Goal: Use online tool/utility: Use online tool/utility

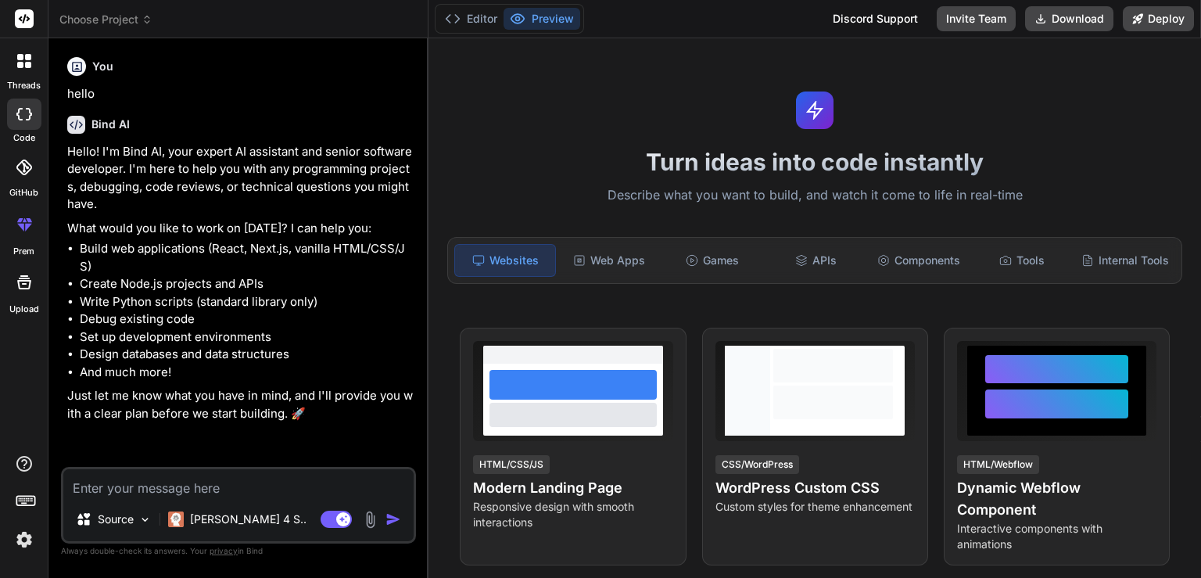
type textarea "x"
click at [589, 247] on div "Web Apps" at bounding box center [609, 260] width 100 height 33
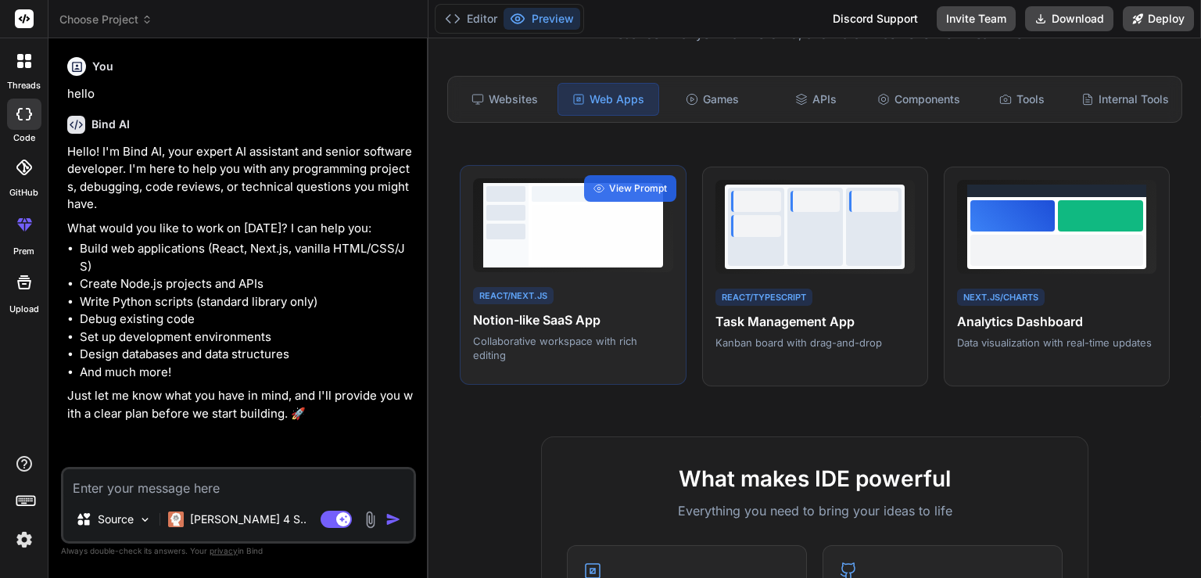
scroll to position [164, 0]
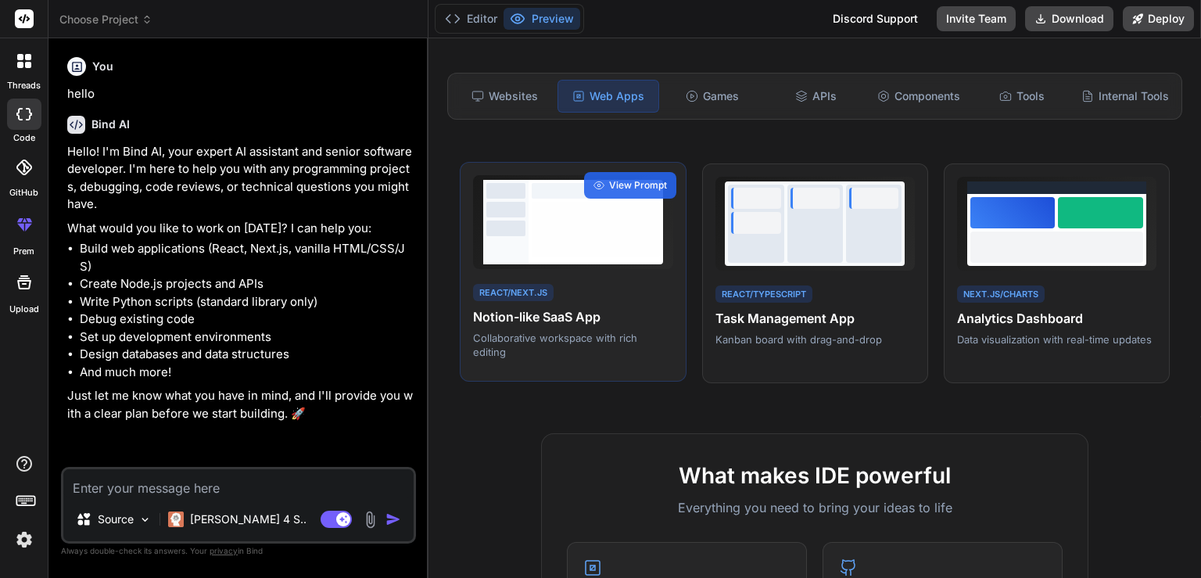
click at [552, 324] on h4 "Notion-like SaaS App" at bounding box center [572, 316] width 199 height 19
click at [622, 189] on span "View Prompt" at bounding box center [638, 185] width 58 height 14
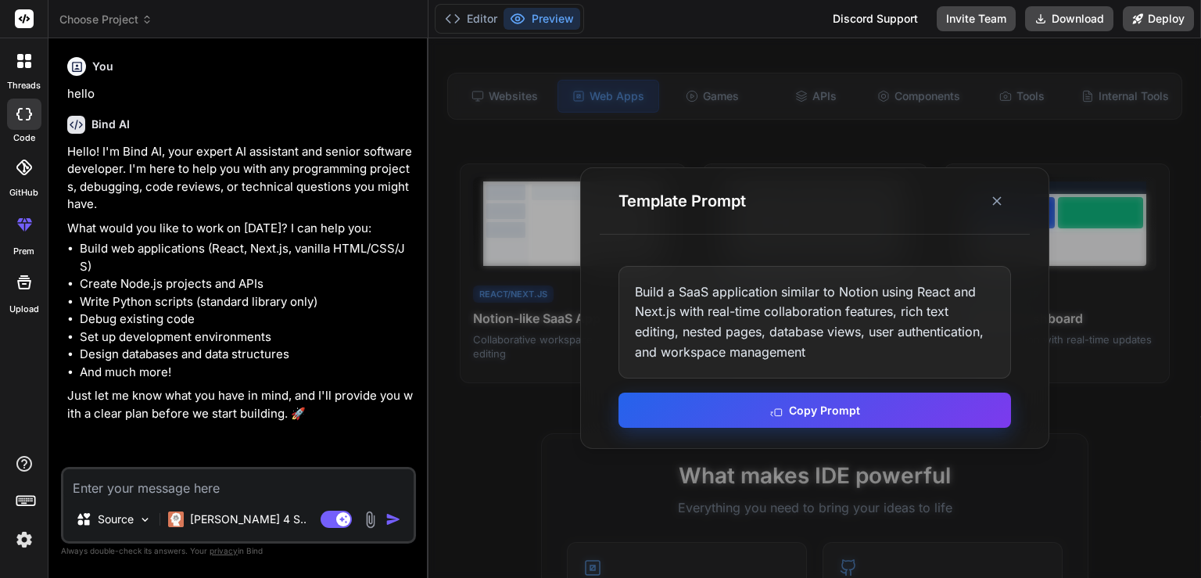
click at [820, 408] on button "Copy Prompt" at bounding box center [815, 410] width 393 height 35
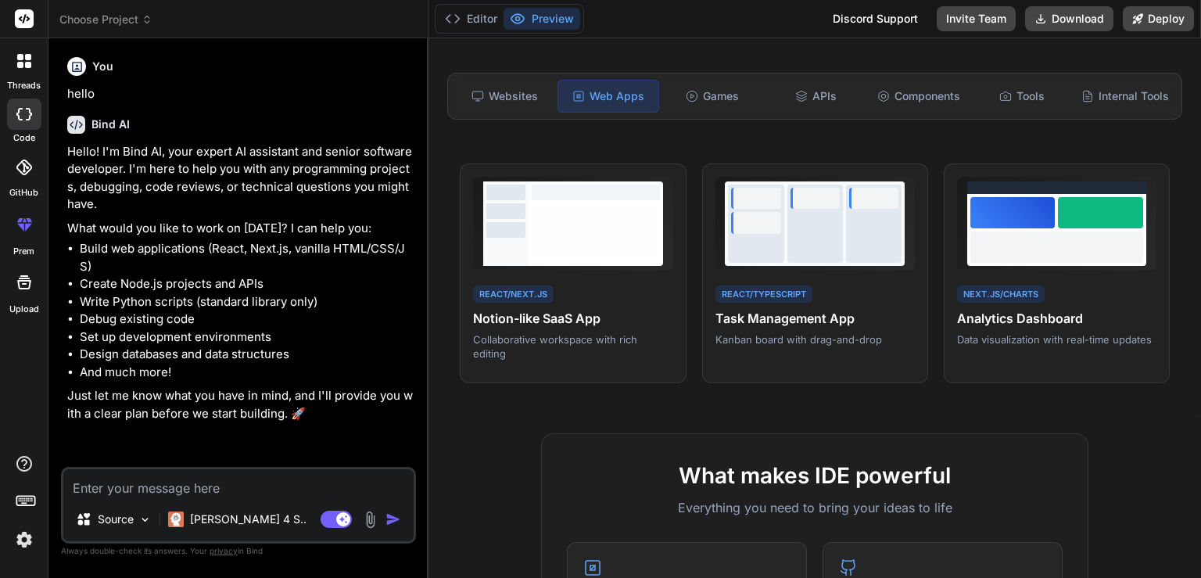
click at [228, 474] on textarea at bounding box center [238, 483] width 350 height 28
paste textarea "Build a SaaS application similar to Notion using React and Next.js with real-ti…"
type textarea "Build a SaaS application similar to Notion using React and Next.js with real-ti…"
type textarea "x"
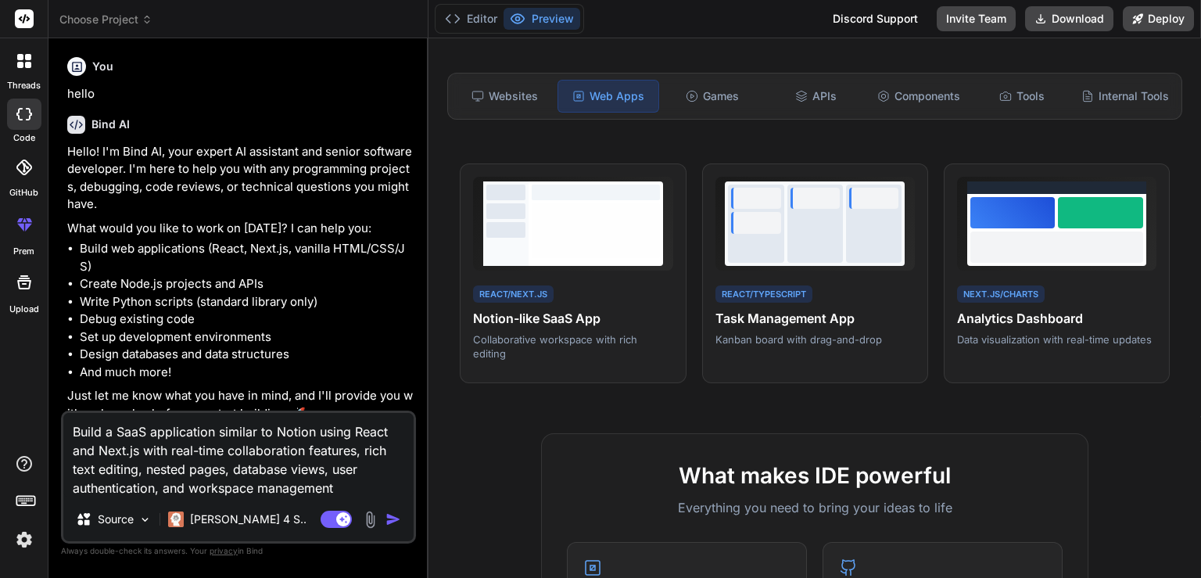
type textarea "Build a SaaS application similar to Notion using React and Next.js with real-ti…"
click at [395, 518] on img "button" at bounding box center [394, 519] width 16 height 16
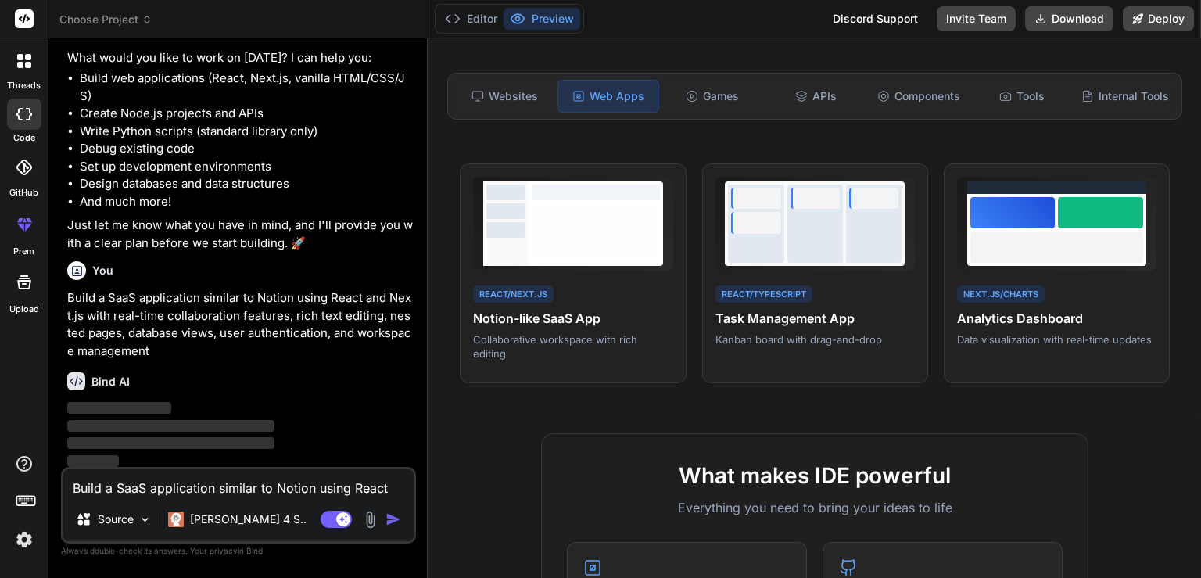
scroll to position [173, 0]
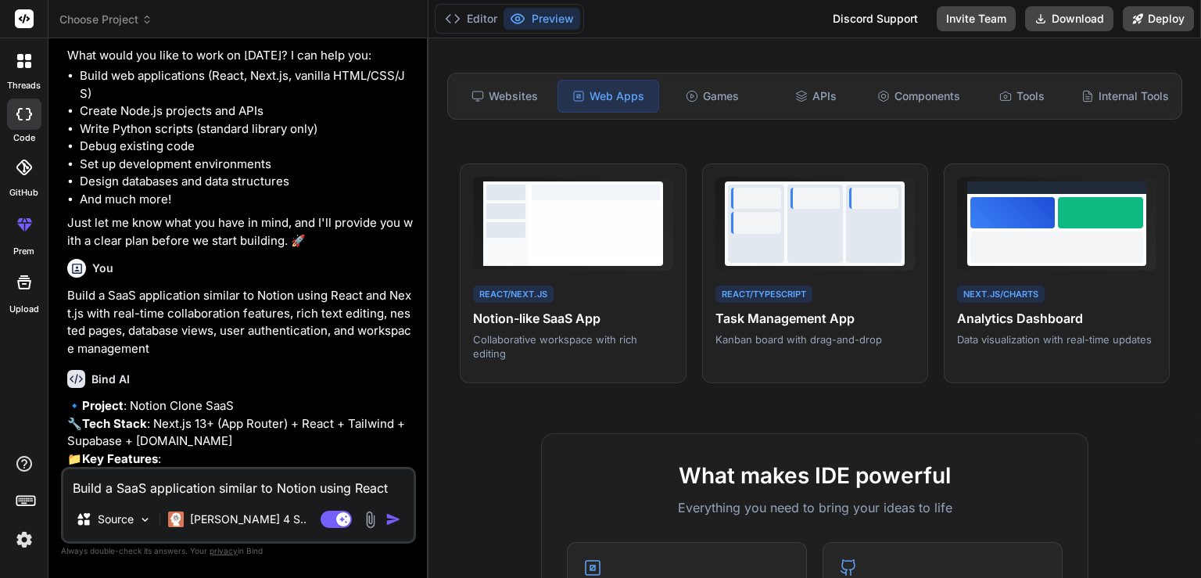
type textarea "x"
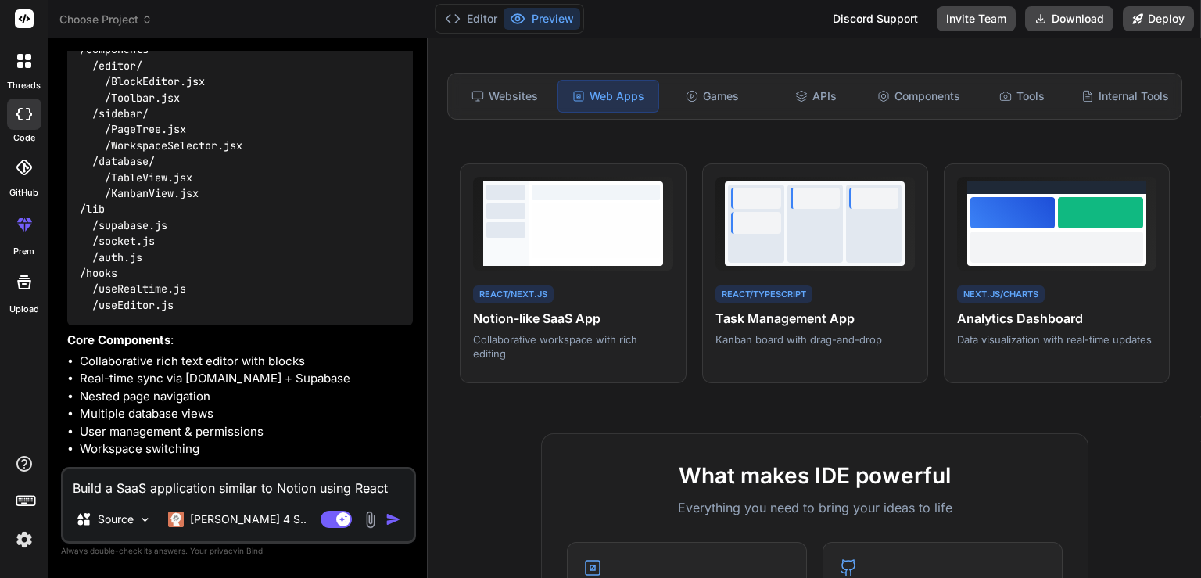
scroll to position [1044, 0]
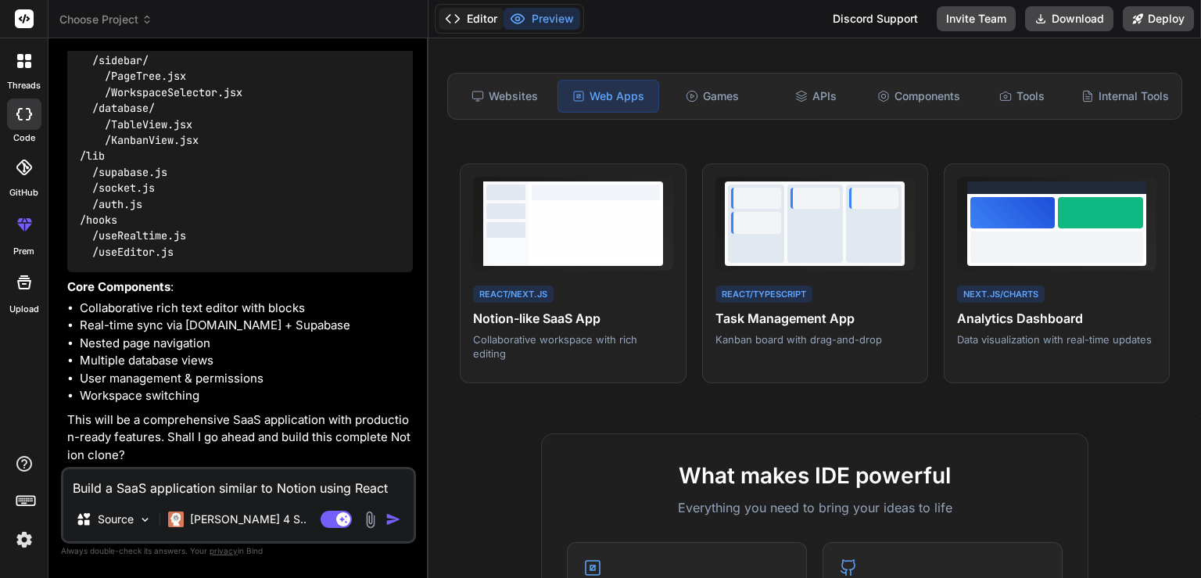
click at [473, 17] on button "Editor" at bounding box center [471, 19] width 65 height 22
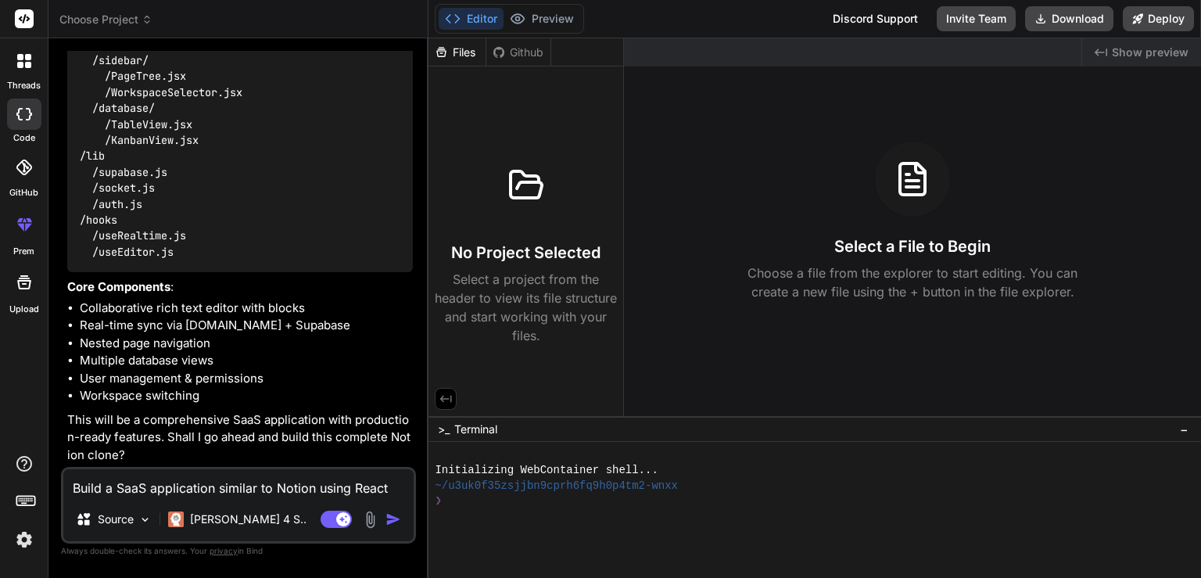
click at [121, 491] on textarea "Build a SaaS application similar to Notion using React and Next.js with real-ti…" at bounding box center [238, 483] width 350 height 28
type textarea "y"
type textarea "x"
type textarea "Y"
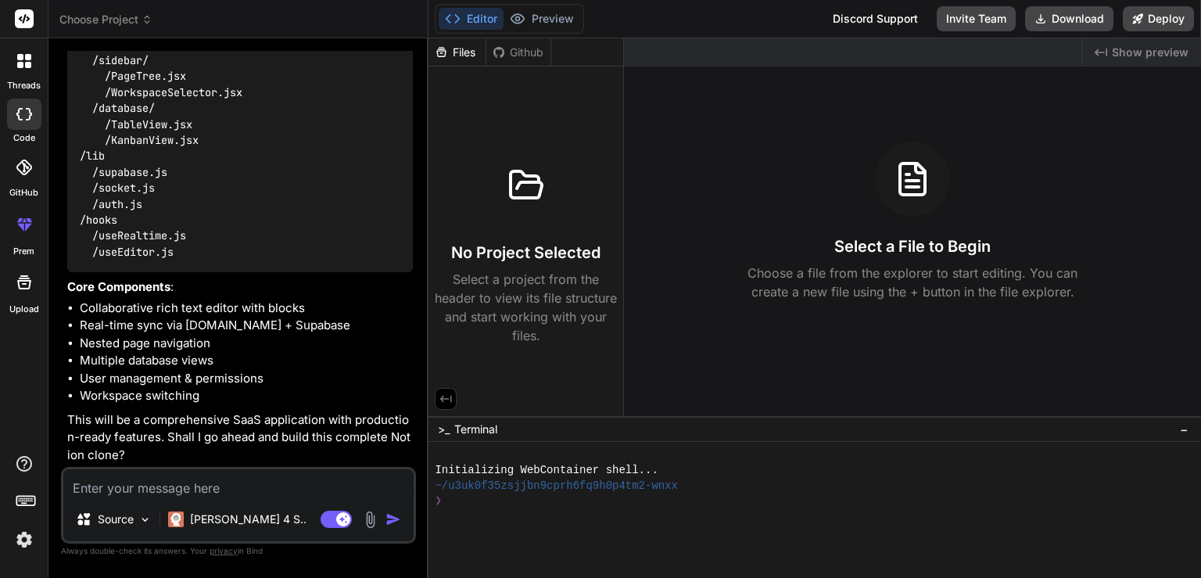
type textarea "x"
type textarea "Ye"
type textarea "x"
type textarea "Yes"
type textarea "x"
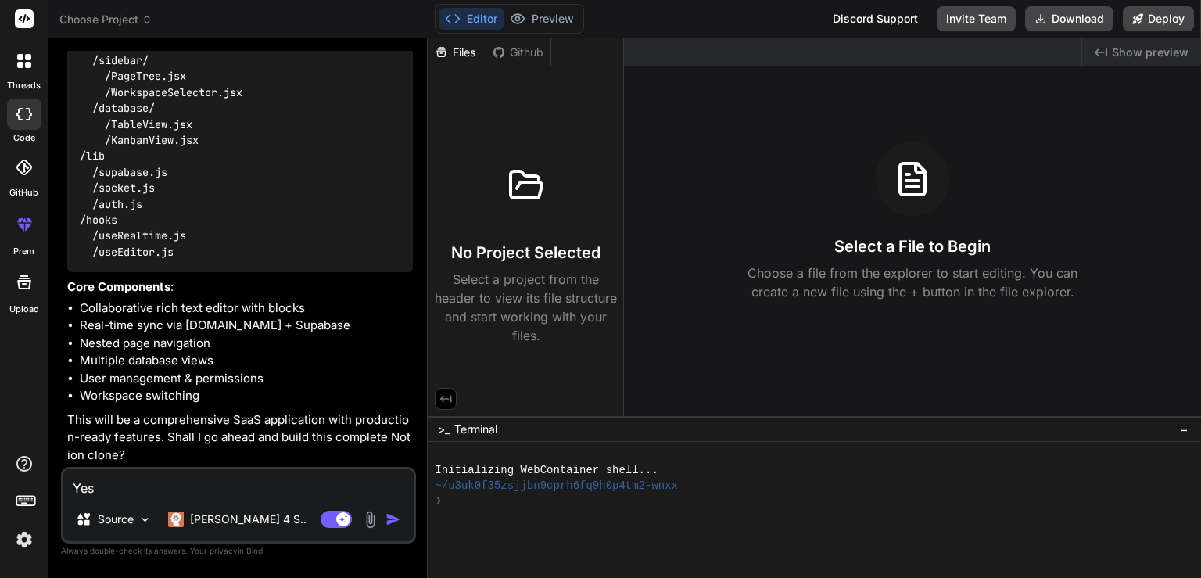
type textarea "Yes"
type textarea "x"
type textarea "Yes p"
type textarea "x"
type textarea "Yes pl"
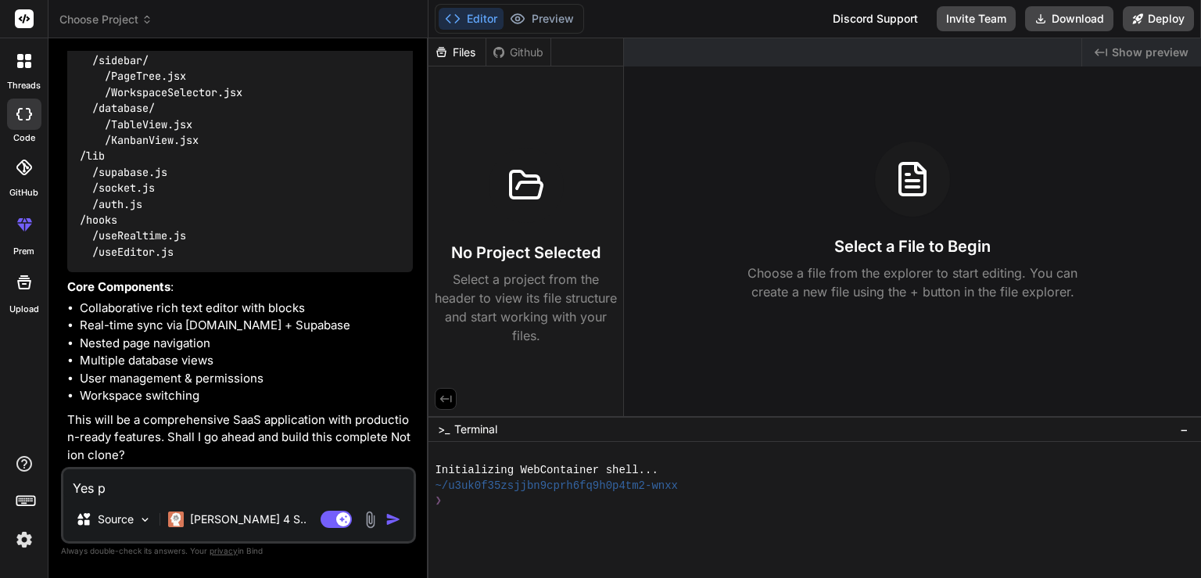
type textarea "x"
type textarea "Yes p"
type textarea "x"
type textarea "Yes"
type textarea "x"
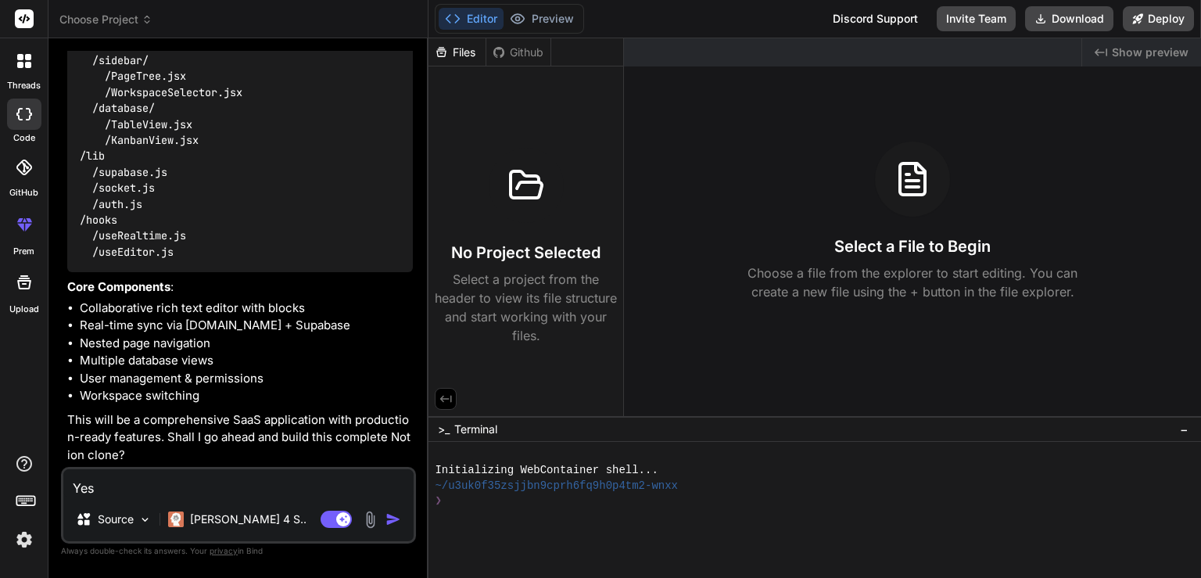
type textarea "Yes"
type textarea "x"
type textarea "Yes,"
type textarea "x"
type textarea "Yes,"
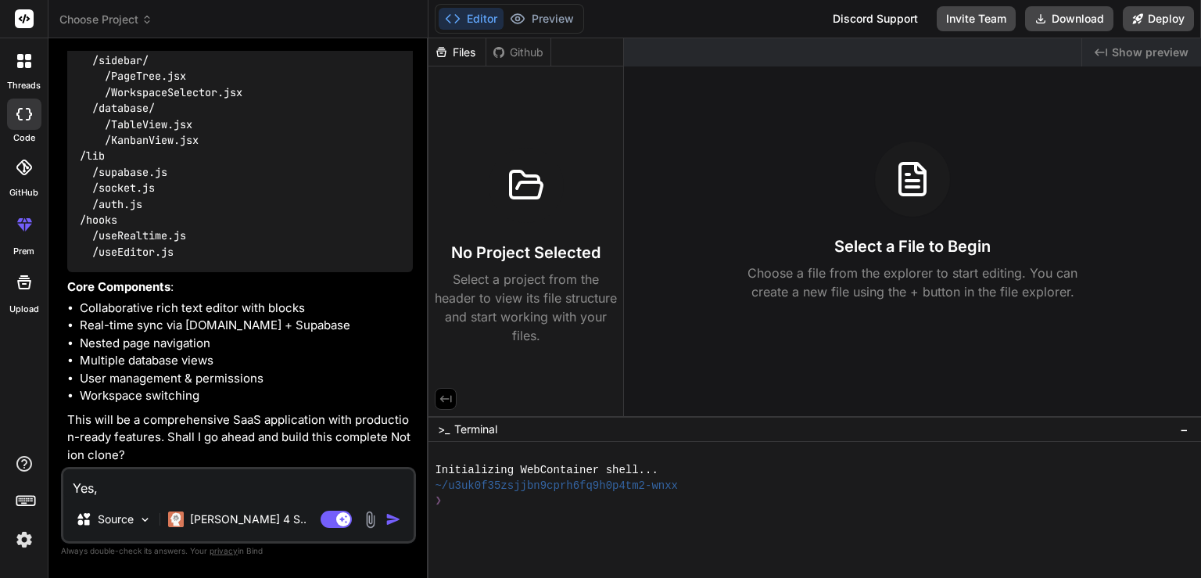
type textarea "x"
type textarea "Yes, p"
type textarea "x"
type textarea "Yes, pl"
type textarea "x"
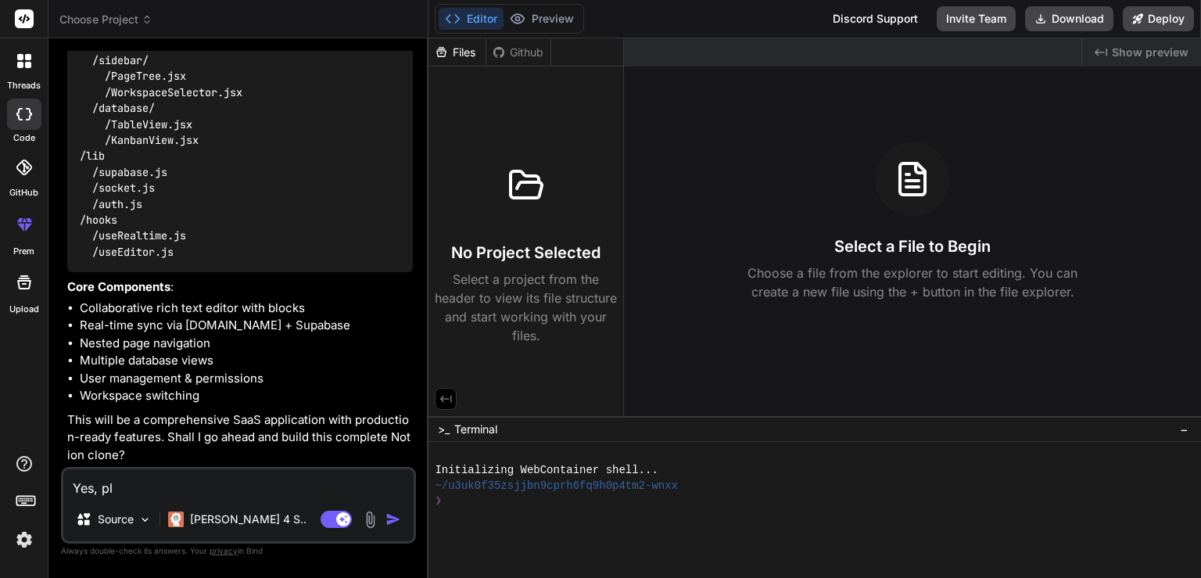
type textarea "Yes, ple"
type textarea "x"
type textarea "Yes, plea"
type textarea "x"
type textarea "Yes, pleas"
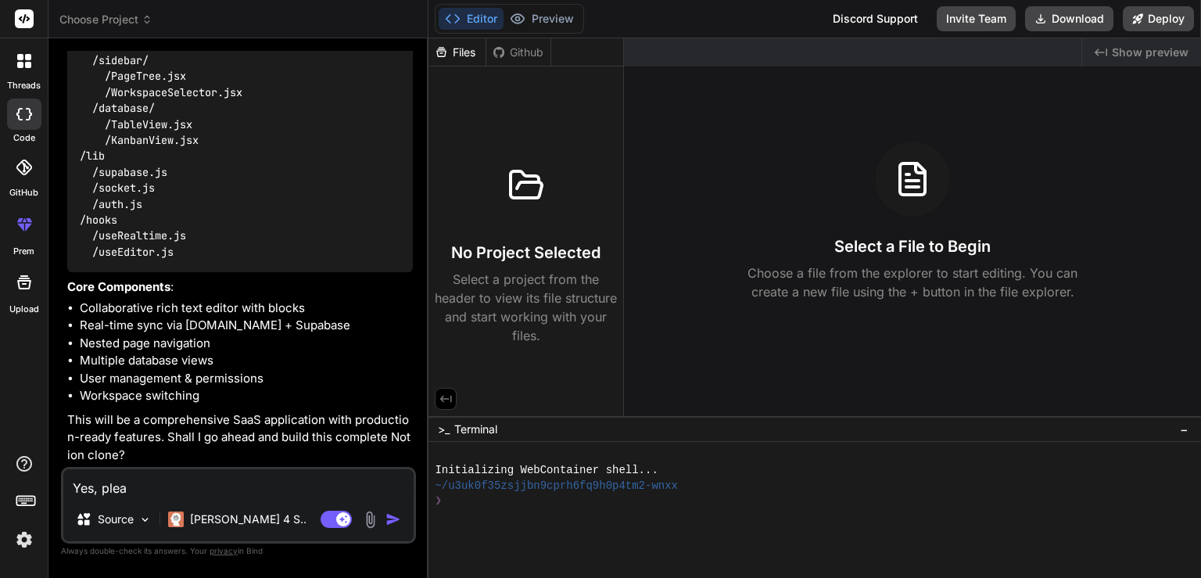
type textarea "x"
type textarea "Yes, please"
type textarea "x"
type textarea "Yes, please"
click at [396, 524] on img "button" at bounding box center [394, 519] width 16 height 16
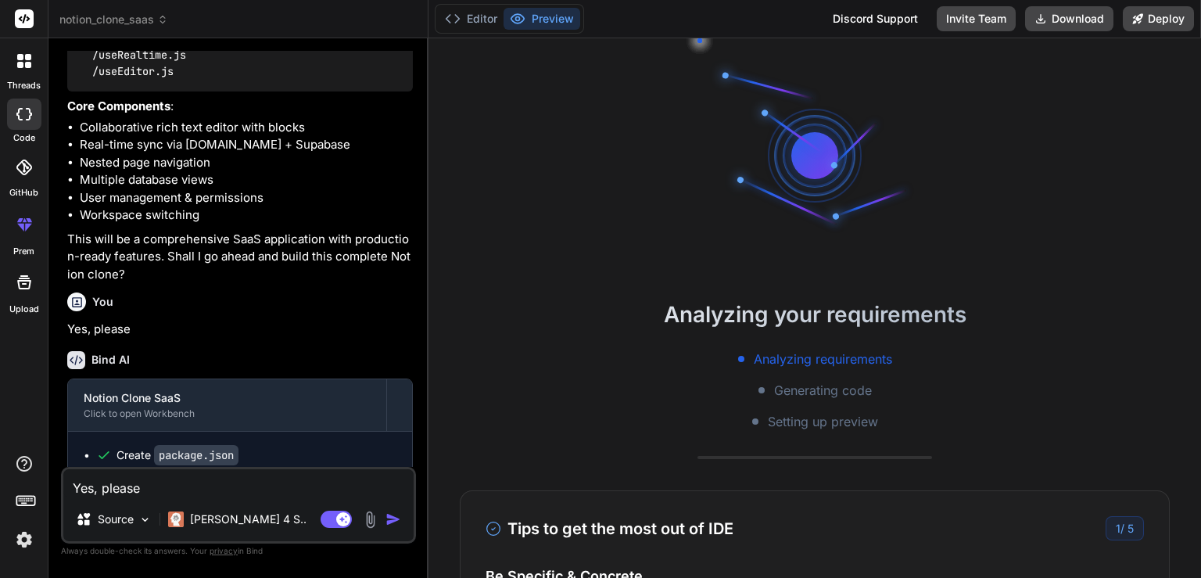
scroll to position [14, 0]
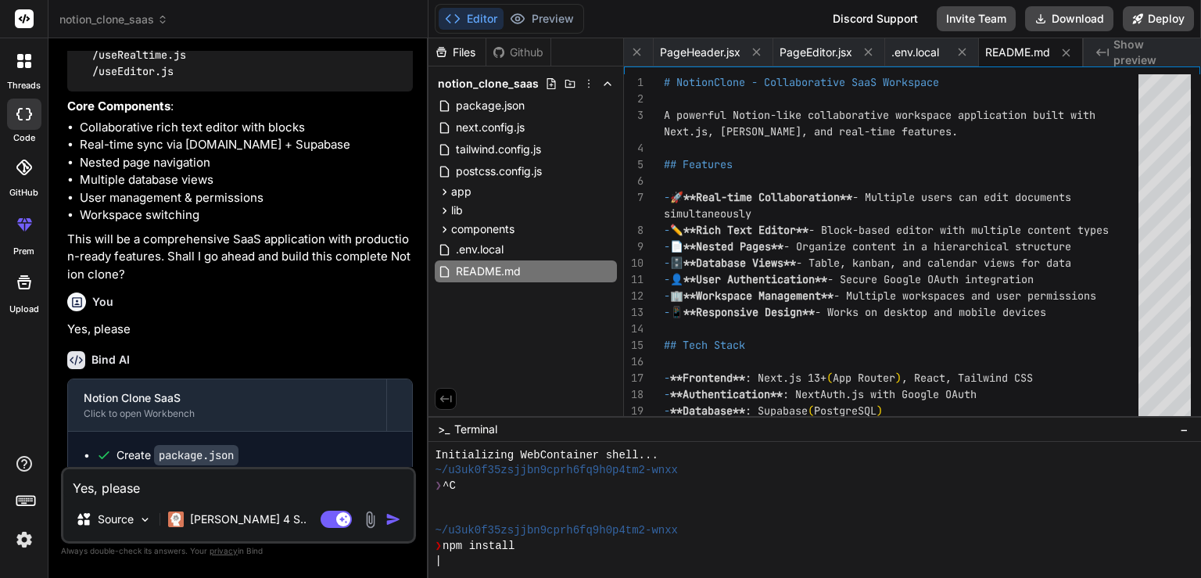
type textarea "x"
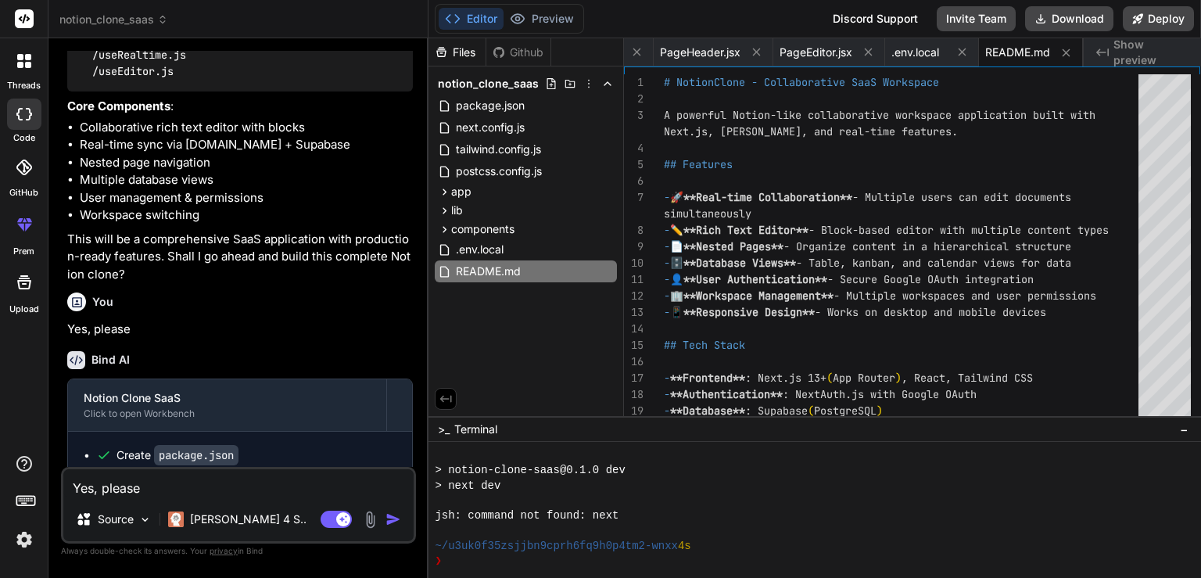
scroll to position [195, 0]
click at [486, 249] on span ".env.local" at bounding box center [479, 249] width 51 height 19
